Goal: Transaction & Acquisition: Purchase product/service

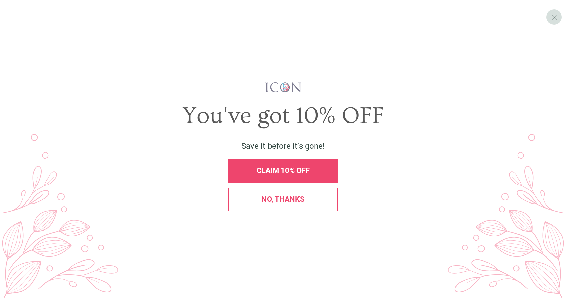
click at [288, 170] on span "CLAIM 10% OFF" at bounding box center [283, 170] width 53 height 8
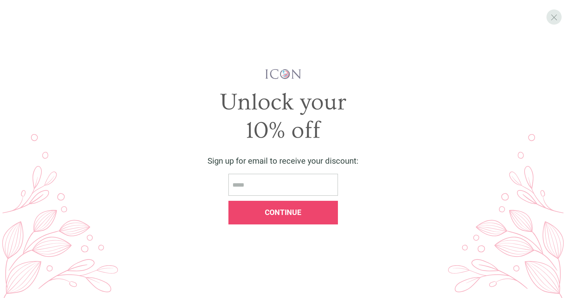
click at [554, 16] on span "X" at bounding box center [554, 17] width 7 height 10
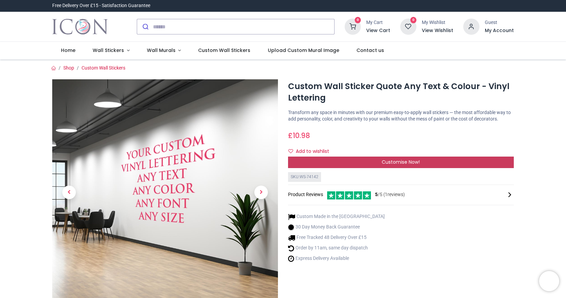
click at [387, 165] on span "Customise Now!" at bounding box center [401, 161] width 38 height 7
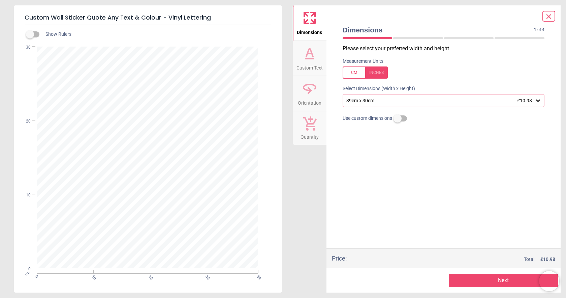
click at [382, 100] on div "39cm x 30cm £10.98" at bounding box center [440, 101] width 189 height 6
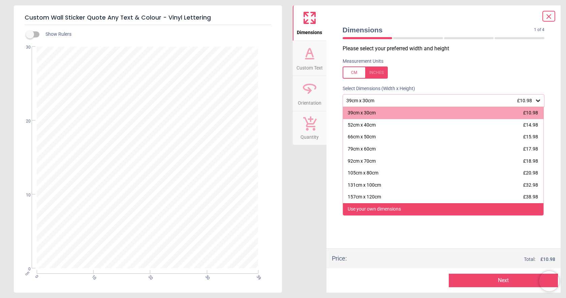
click at [379, 206] on div "Use your own dimensions" at bounding box center [374, 209] width 53 height 7
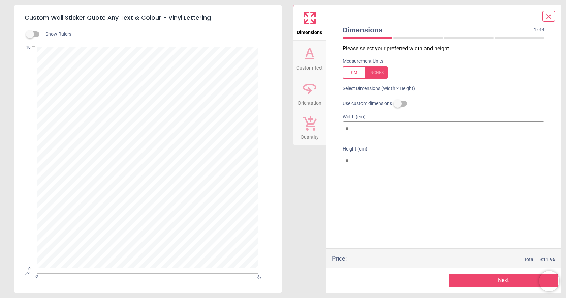
drag, startPoint x: 357, startPoint y: 131, endPoint x: 324, endPoint y: 122, distance: 33.8
click at [325, 124] on div "Dimensions Custom Text Orientation Quantity Dimensions 1 of 4 1 of 5 Please sel…" at bounding box center [427, 148] width 268 height 287
drag, startPoint x: 354, startPoint y: 166, endPoint x: 321, endPoint y: 157, distance: 33.8
click at [322, 157] on div "Dimensions Custom Text Orientation Quantity Dimensions 1 of 4 1 of 5 Please sel…" at bounding box center [427, 148] width 268 height 287
type input "**"
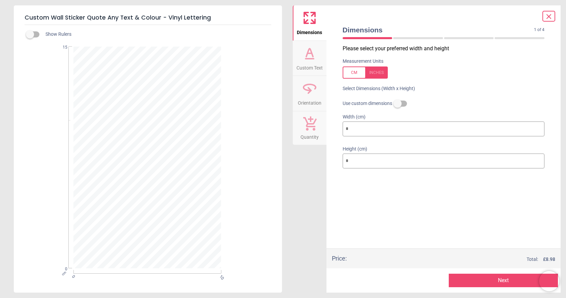
click at [358, 201] on div "Please select your preferred width and height Measurement Units Select Dimensio…" at bounding box center [443, 146] width 213 height 203
click at [309, 62] on span "Custom Text" at bounding box center [310, 66] width 26 height 10
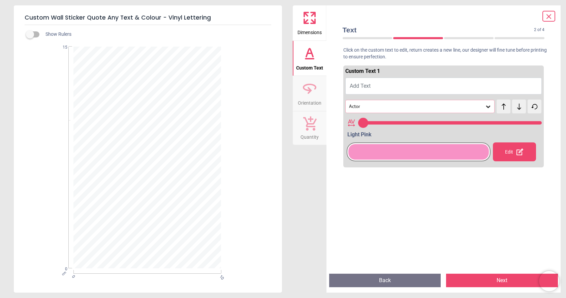
type input "**"
click at [372, 88] on button "Add Text" at bounding box center [443, 86] width 197 height 17
paste textarea "**********"
type textarea "**********"
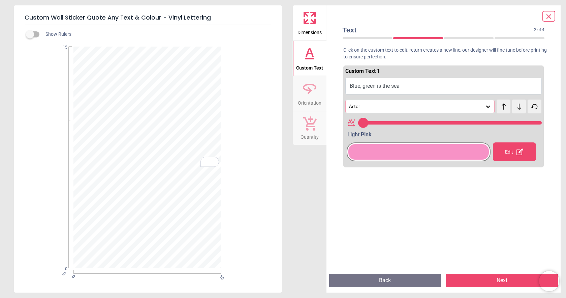
click at [467, 160] on div at bounding box center [419, 151] width 144 height 19
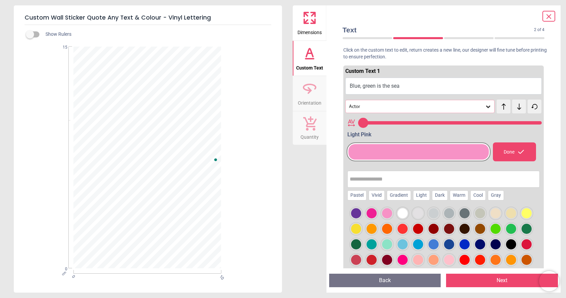
click at [448, 212] on div at bounding box center [449, 213] width 10 height 10
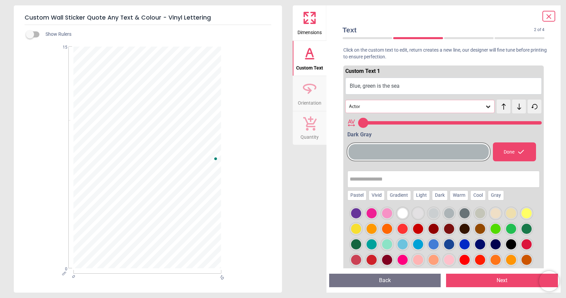
drag, startPoint x: 537, startPoint y: 121, endPoint x: 503, endPoint y: 121, distance: 33.7
type input "**"
click at [503, 121] on input "range" at bounding box center [450, 122] width 184 height 3
click at [398, 195] on div "Gradient" at bounding box center [399, 195] width 24 height 10
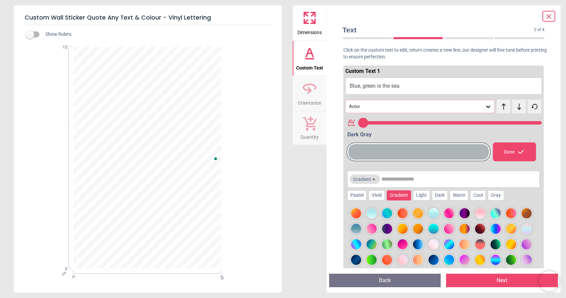
click at [311, 30] on span "Dimensions" at bounding box center [310, 31] width 24 height 10
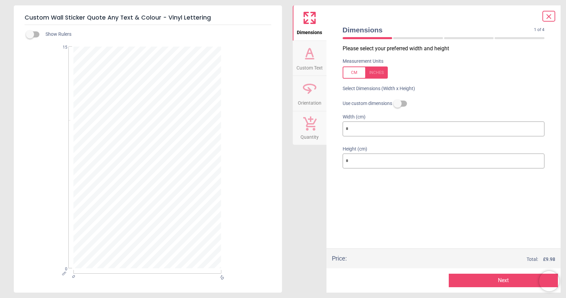
click at [310, 94] on icon at bounding box center [310, 88] width 16 height 16
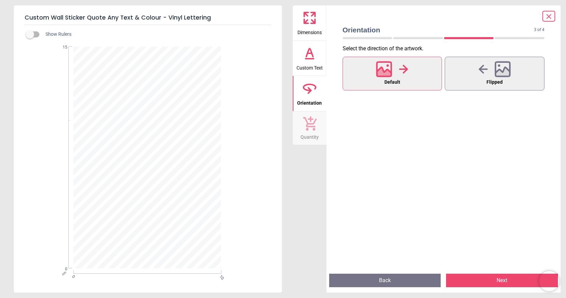
click at [308, 125] on icon at bounding box center [310, 123] width 14 height 15
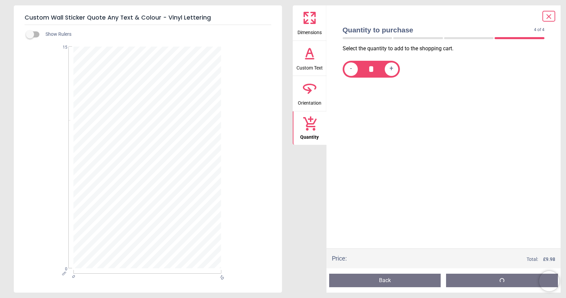
click at [309, 61] on icon at bounding box center [310, 53] width 16 height 16
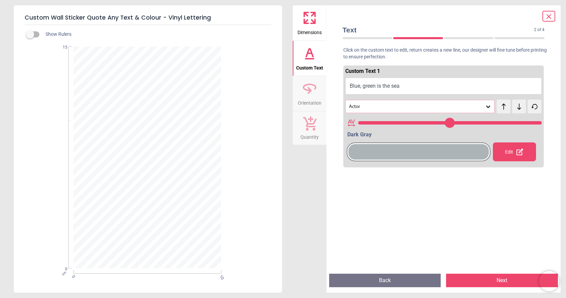
click at [535, 109] on icon at bounding box center [534, 106] width 5 height 5
drag, startPoint x: 535, startPoint y: 122, endPoint x: 540, endPoint y: 124, distance: 5.1
click at [540, 124] on input "range" at bounding box center [450, 122] width 184 height 3
click at [519, 108] on icon at bounding box center [519, 106] width 4 height 6
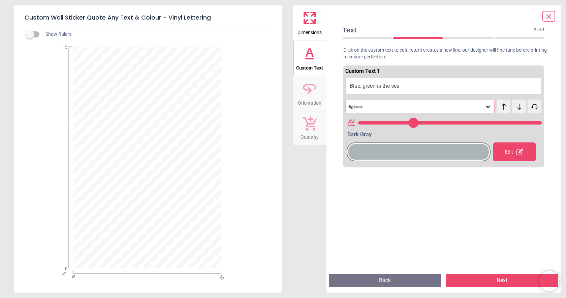
click at [519, 108] on icon at bounding box center [519, 106] width 4 height 6
type input "**"
click at [493, 278] on button "Next" at bounding box center [502, 279] width 112 height 13
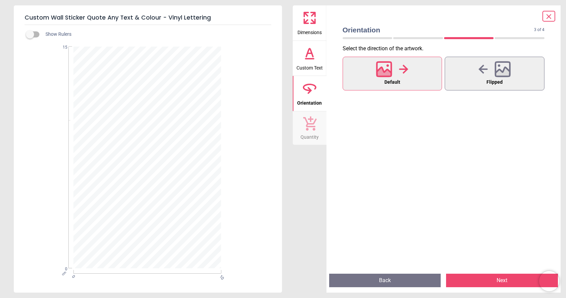
click at [498, 281] on button "Next" at bounding box center [502, 279] width 112 height 13
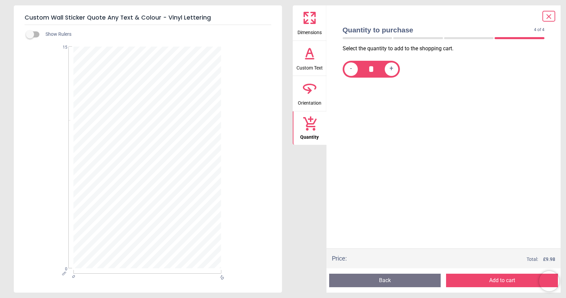
click at [389, 279] on button "Back" at bounding box center [385, 279] width 112 height 13
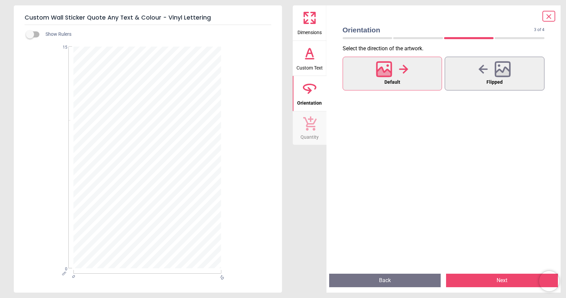
click at [389, 279] on button "Back" at bounding box center [385, 279] width 112 height 13
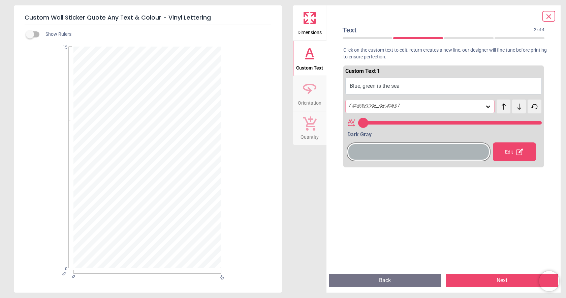
type input "**"
click at [389, 279] on button "Back" at bounding box center [385, 279] width 112 height 13
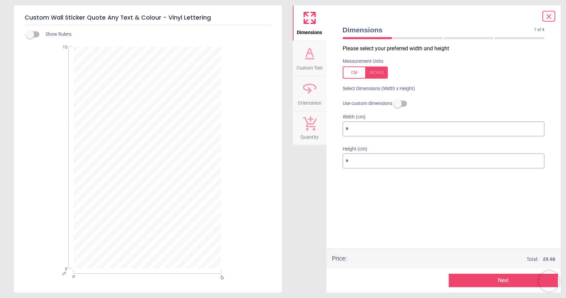
drag, startPoint x: 353, startPoint y: 131, endPoint x: 325, endPoint y: 125, distance: 27.9
click at [325, 125] on div "Dimensions Custom Text Orientation Quantity Dimensions 1 of 4 1 of 5 Please sel…" at bounding box center [427, 148] width 268 height 287
type input "**"
click at [478, 233] on div "Please select your preferred width and height Measurement Units Select Dimensio…" at bounding box center [443, 146] width 213 height 203
drag, startPoint x: 364, startPoint y: 163, endPoint x: 332, endPoint y: 156, distance: 32.5
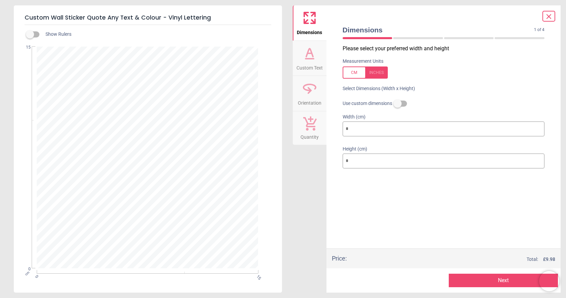
click at [332, 156] on div "Dimensions 1 of 4 1 of 5 Please select your preferred width and height Measurem…" at bounding box center [444, 148] width 235 height 287
type input "*"
drag, startPoint x: 355, startPoint y: 129, endPoint x: 331, endPoint y: 125, distance: 24.4
click at [331, 125] on div "Dimensions 1 of 4 1 of 5 Please select your preferred width and height Measurem…" at bounding box center [444, 148] width 235 height 287
type input "**"
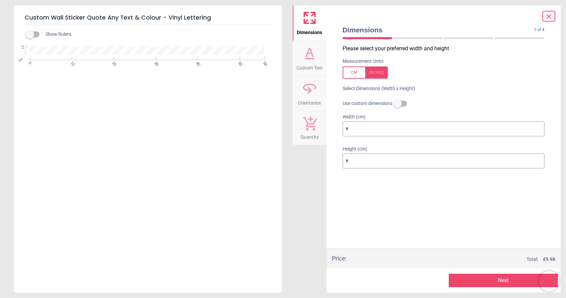
drag, startPoint x: 357, startPoint y: 129, endPoint x: 329, endPoint y: 128, distance: 28.0
click at [329, 128] on div "Dimensions 1 of 4 1 of 5 Please select your preferred width and height Measurem…" at bounding box center [444, 148] width 235 height 287
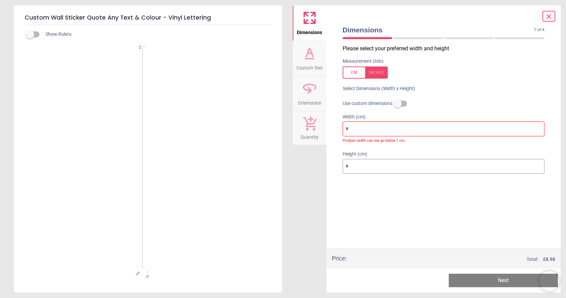
click at [398, 103] on label at bounding box center [398, 103] width 0 height 0
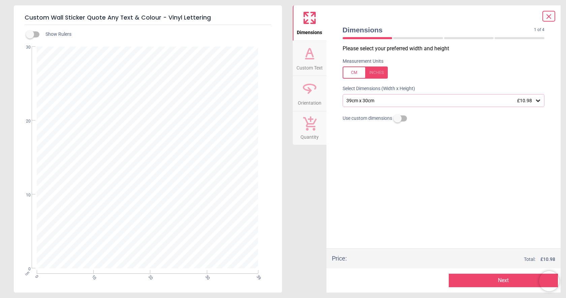
click at [499, 281] on button "Next" at bounding box center [503, 279] width 109 height 13
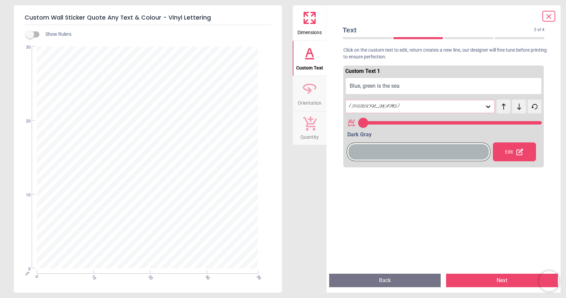
type input "**"
